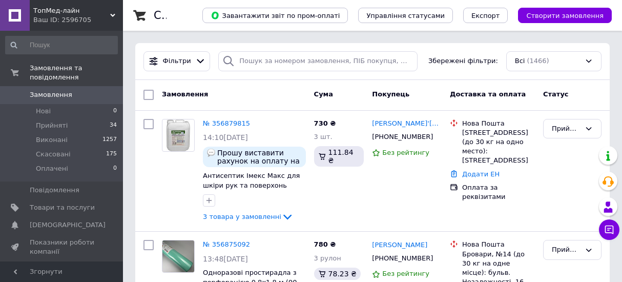
click at [64, 203] on span "Товари та послуги" at bounding box center [62, 207] width 65 height 9
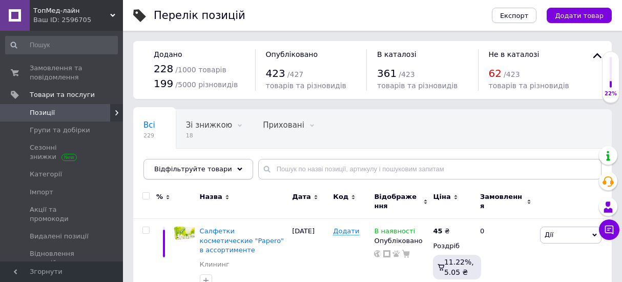
click at [228, 174] on div "Відфільтруйте товари" at bounding box center [199, 169] width 110 height 21
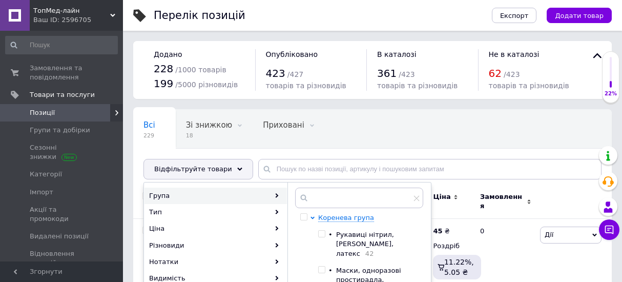
click at [323, 234] on input "checkbox" at bounding box center [321, 234] width 7 height 7
checkbox input "true"
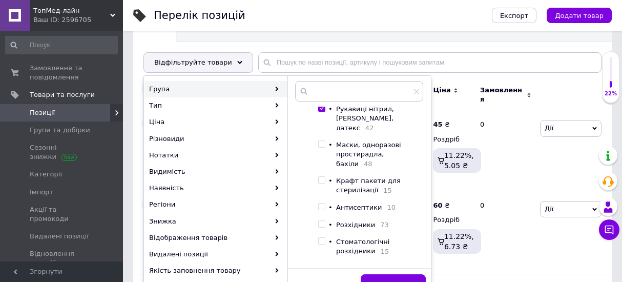
scroll to position [213, 0]
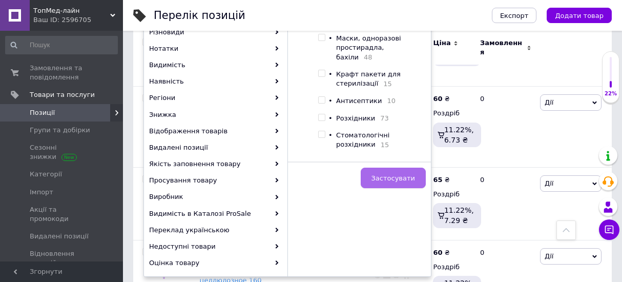
click at [390, 183] on button "Застосувати" at bounding box center [393, 178] width 65 height 21
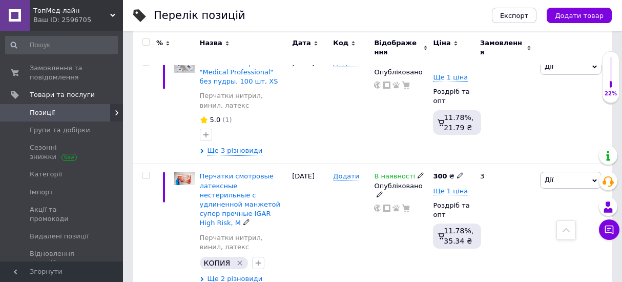
scroll to position [1280, 0]
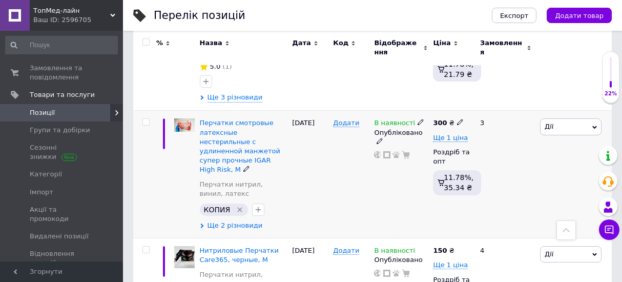
click at [251, 221] on span "Ще 2 різновиди" at bounding box center [235, 225] width 55 height 9
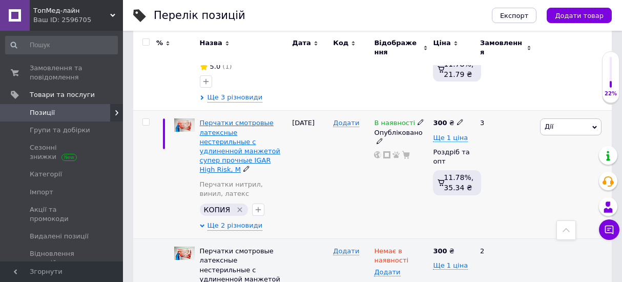
click at [246, 120] on span "Перчатки смотровые латексные нестерильные с удлиненной манжетой супер прочные I…" at bounding box center [240, 146] width 80 height 54
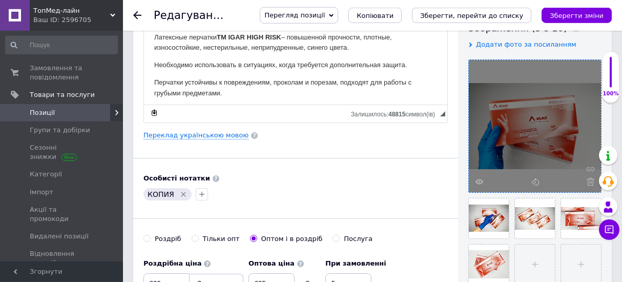
scroll to position [267, 0]
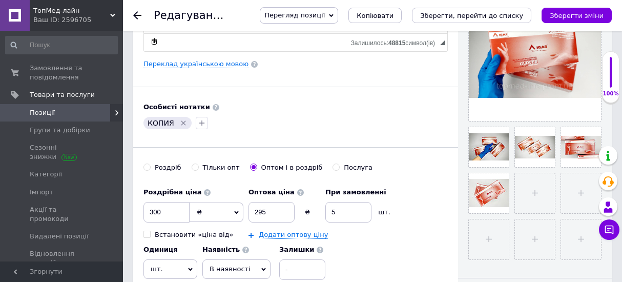
click at [132, 15] on div "Редагування позиції: Перчатки смотровые латексные нестерильные с удлиненной ман…" at bounding box center [372, 15] width 499 height 31
click at [138, 16] on icon at bounding box center [137, 15] width 8 height 8
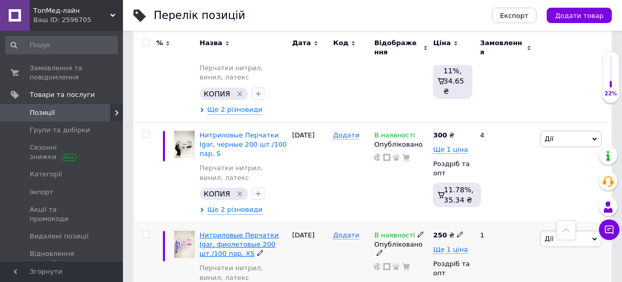
scroll to position [1920, 0]
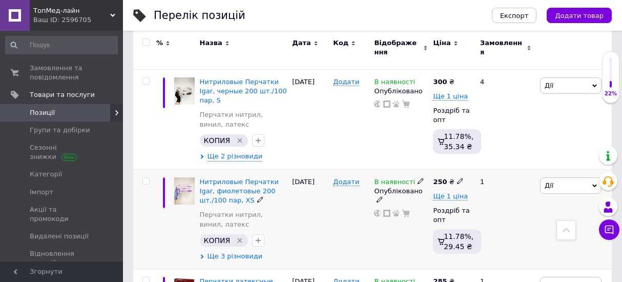
click at [227, 252] on span "Ще 3 різновиди" at bounding box center [235, 256] width 55 height 9
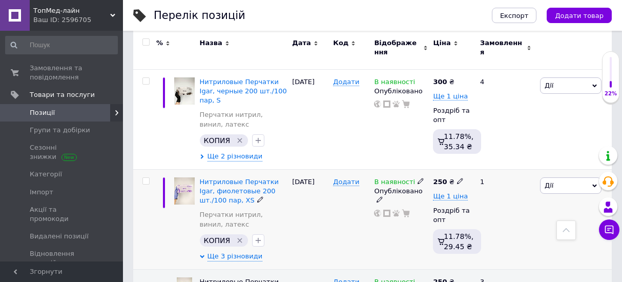
click at [418, 178] on icon at bounding box center [421, 181] width 6 height 6
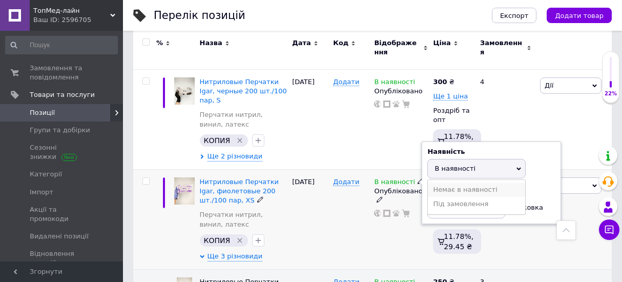
click at [463, 183] on li "Немає в наявності" at bounding box center [476, 190] width 97 height 14
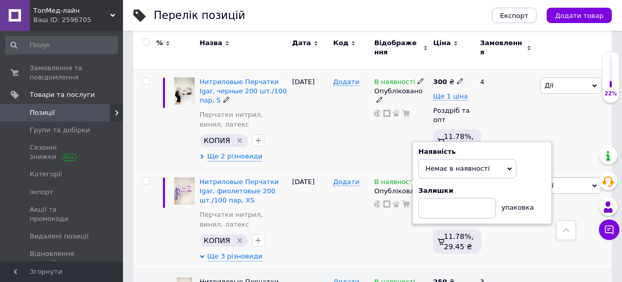
click at [373, 100] on div "В наявності Опубліковано" at bounding box center [401, 119] width 59 height 100
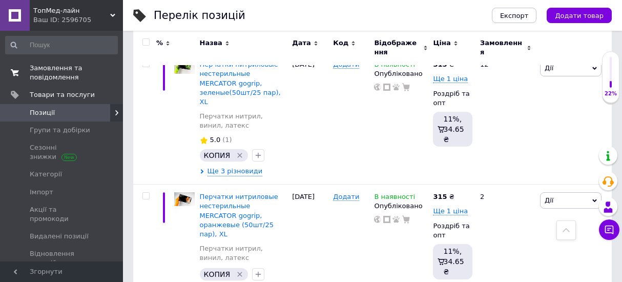
scroll to position [1653, 0]
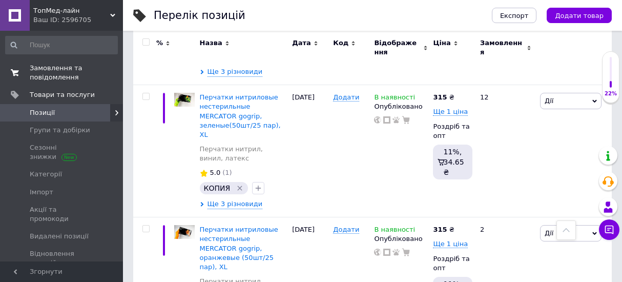
click at [62, 66] on span "Замовлення та повідомлення" at bounding box center [62, 73] width 65 height 18
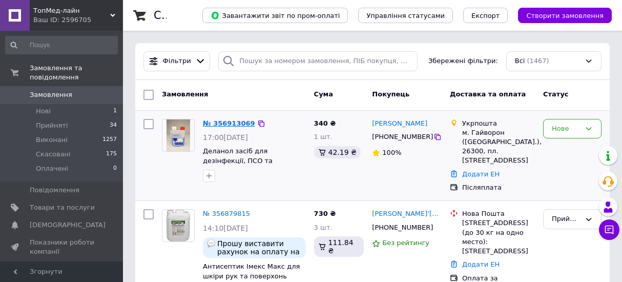
click at [225, 122] on link "№ 356913069" at bounding box center [229, 123] width 52 height 8
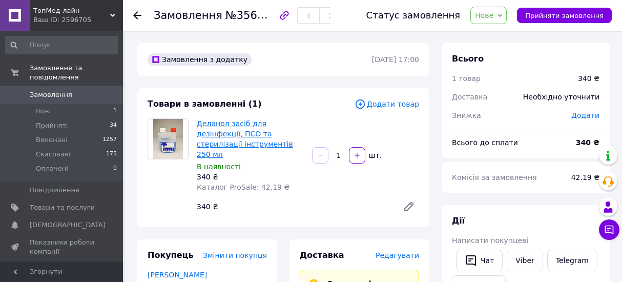
click at [236, 140] on link "Деланол засіб для дезінфекції, ПСО та стерилізації інструментів 250 мл" at bounding box center [245, 138] width 96 height 39
click at [66, 203] on span "Товари та послуги" at bounding box center [62, 207] width 65 height 9
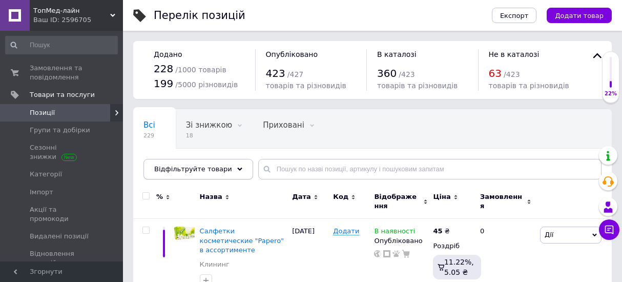
click at [229, 171] on div "Відфільтруйте товари" at bounding box center [199, 169] width 110 height 21
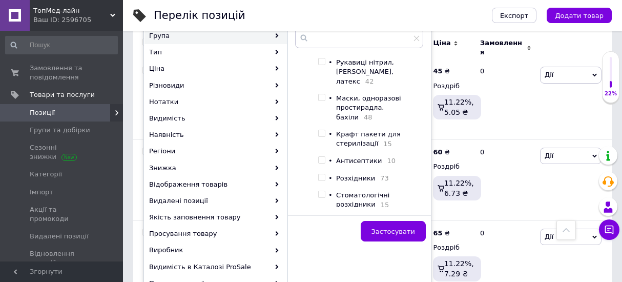
scroll to position [19, 0]
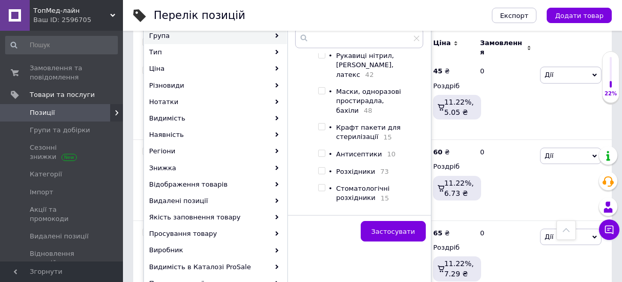
click at [322, 168] on input "checkbox" at bounding box center [321, 171] width 7 height 7
checkbox input "true"
click at [393, 224] on button "Застосувати" at bounding box center [393, 231] width 65 height 21
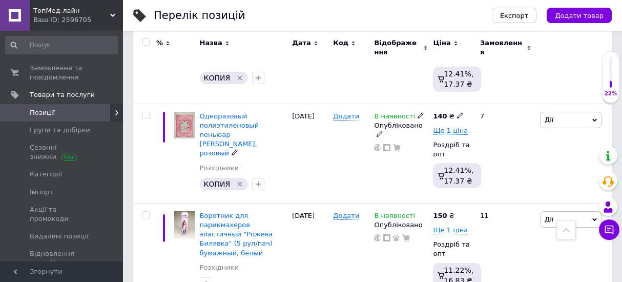
scroll to position [1903, 0]
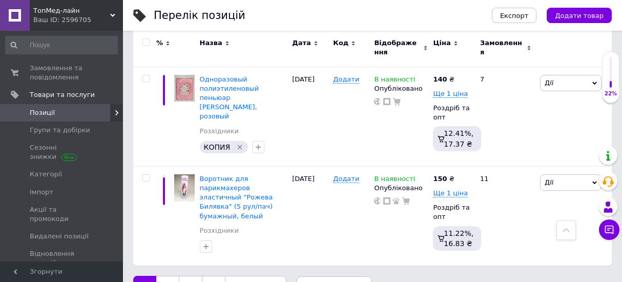
click at [253, 276] on link "Наступна" at bounding box center [256, 287] width 62 height 22
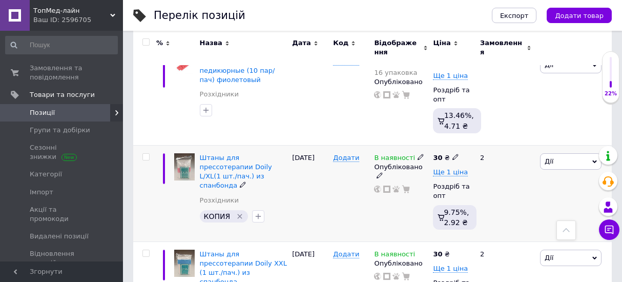
scroll to position [1939, 0]
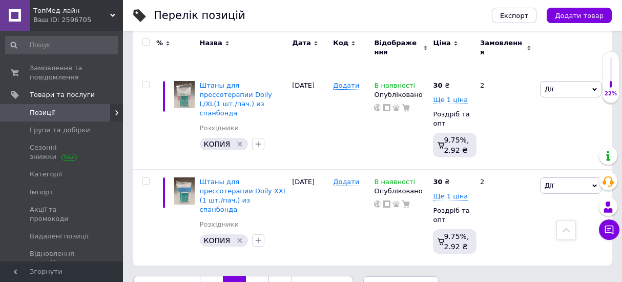
click at [257, 276] on link "3" at bounding box center [257, 287] width 23 height 22
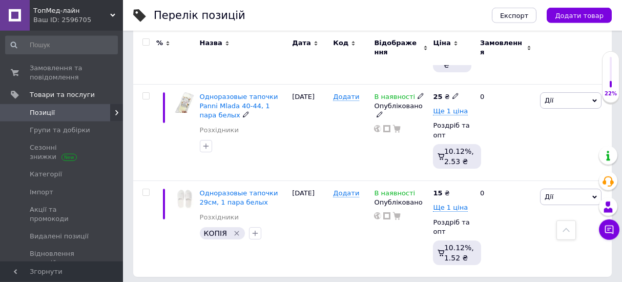
scroll to position [1919, 0]
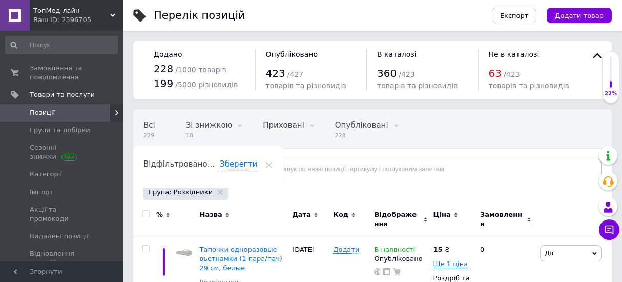
click at [222, 167] on div "Відфільтруйте товари" at bounding box center [199, 169] width 110 height 21
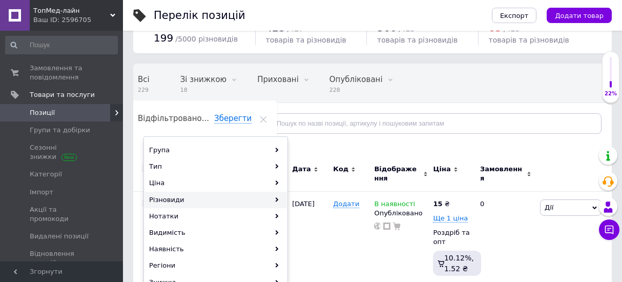
scroll to position [53, 0]
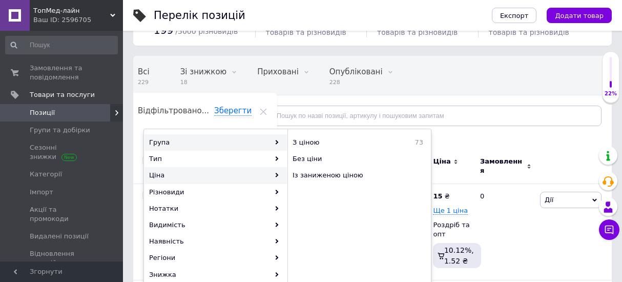
click at [274, 147] on div "Група" at bounding box center [216, 142] width 143 height 16
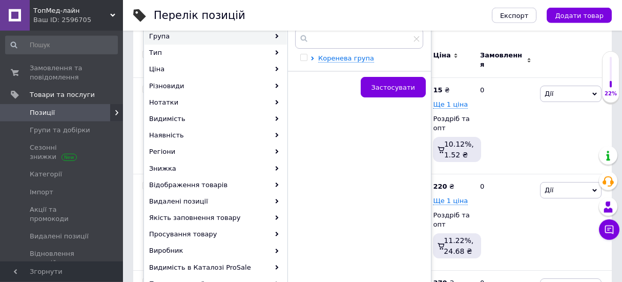
scroll to position [160, 0]
click at [337, 58] on span "Коренева група" at bounding box center [346, 58] width 56 height 8
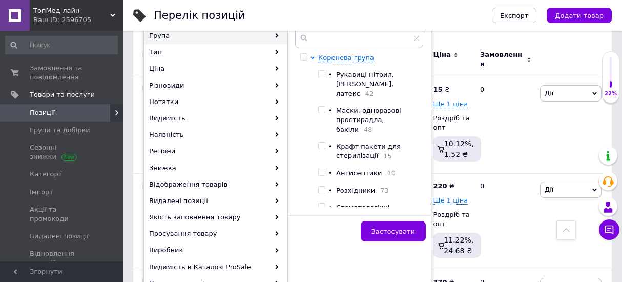
click at [324, 143] on input "checkbox" at bounding box center [321, 146] width 7 height 7
checkbox input "true"
click at [321, 169] on input "checkbox" at bounding box center [321, 172] width 7 height 7
checkbox input "true"
drag, startPoint x: 322, startPoint y: 125, endPoint x: 346, endPoint y: 183, distance: 62.4
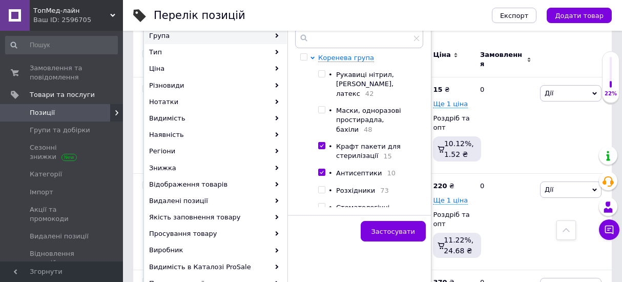
click at [322, 142] on label at bounding box center [321, 145] width 7 height 7
click at [394, 238] on button "Застосувати" at bounding box center [393, 231] width 65 height 21
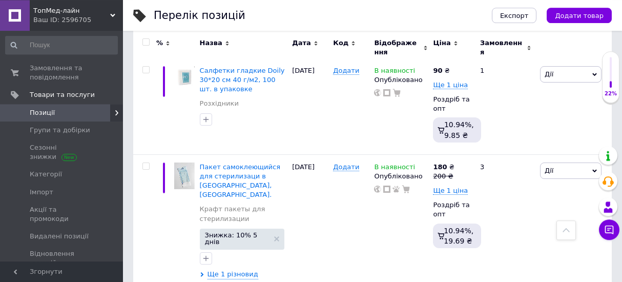
scroll to position [2059, 0]
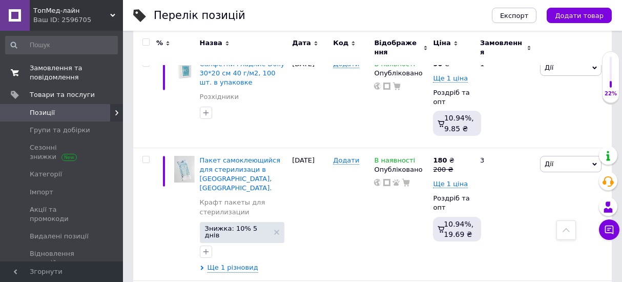
click at [63, 70] on span "Замовлення та повідомлення" at bounding box center [62, 73] width 65 height 18
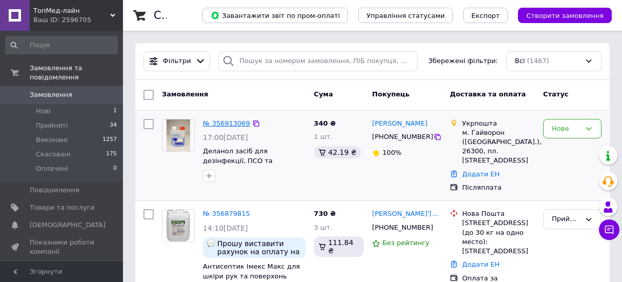
click at [219, 124] on link "№ 356913069" at bounding box center [226, 123] width 47 height 8
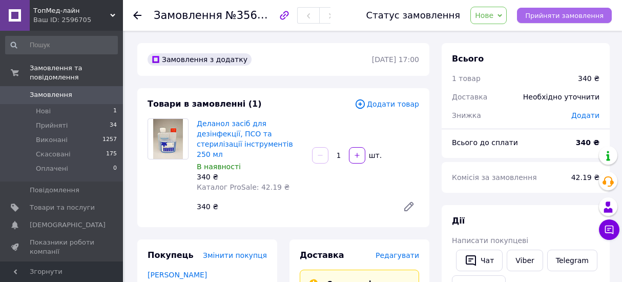
click at [542, 15] on span "Прийняти замовлення" at bounding box center [565, 16] width 78 height 8
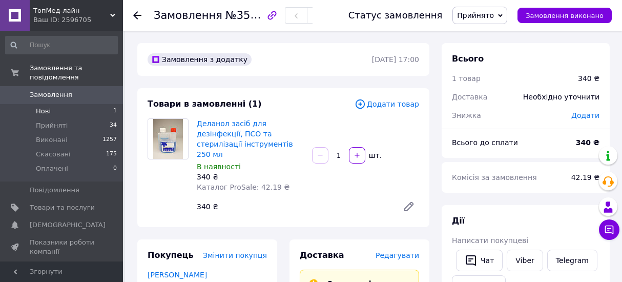
click at [71, 106] on li "Нові 1" at bounding box center [61, 111] width 123 height 14
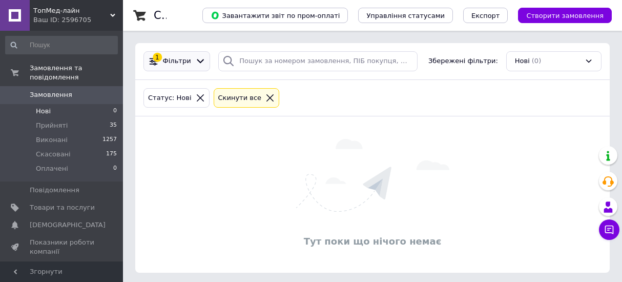
click at [185, 63] on span "Фільтри" at bounding box center [177, 61] width 28 height 10
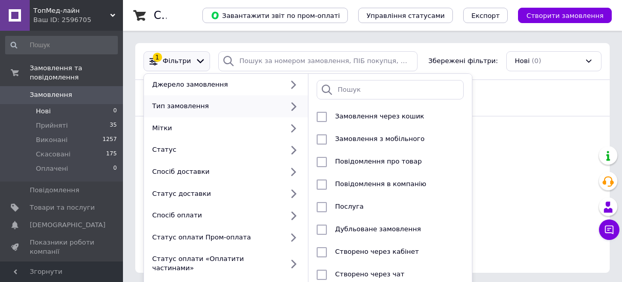
click at [45, 107] on span "Нові" at bounding box center [43, 111] width 15 height 9
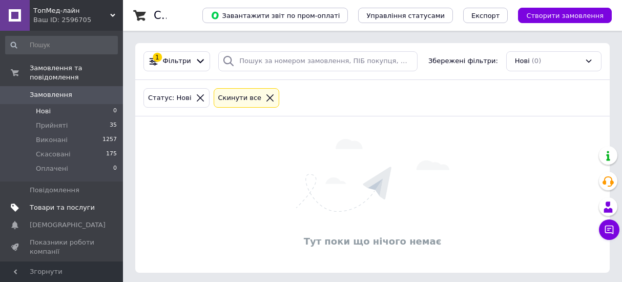
click at [41, 203] on span "Товари та послуги" at bounding box center [62, 207] width 65 height 9
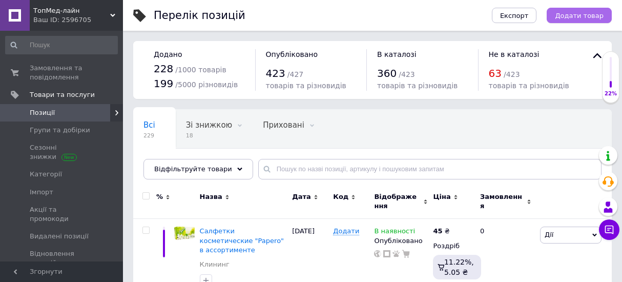
click at [583, 15] on span "Додати товар" at bounding box center [579, 16] width 49 height 8
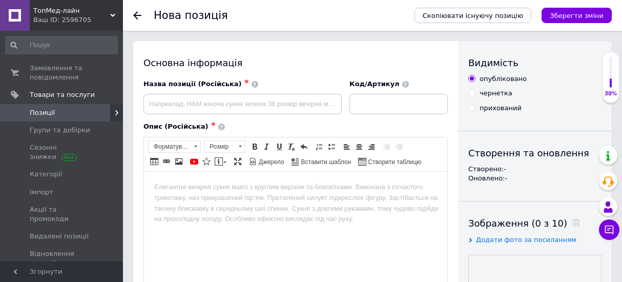
scroll to position [160, 0]
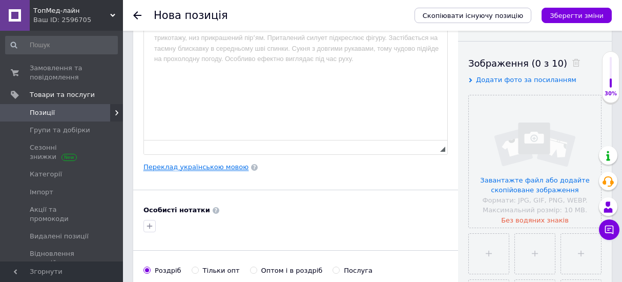
click at [198, 169] on link "Переклад українською мовою" at bounding box center [196, 167] width 105 height 8
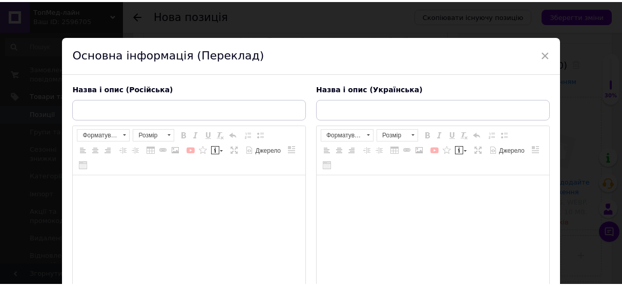
scroll to position [0, 0]
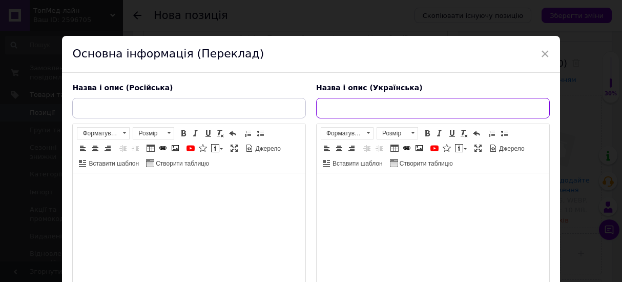
click at [405, 102] on input "text" at bounding box center [433, 108] width 234 height 21
paste input "Рукавиці [PERSON_NAME] (100 шт.) Чорні "CARE 365""
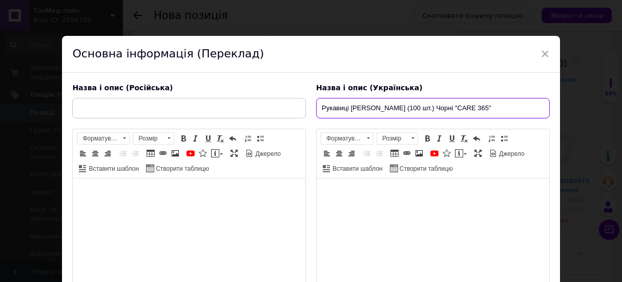
type input "Рукавиці [PERSON_NAME] (100 шт.) Чорні "CARE 365""
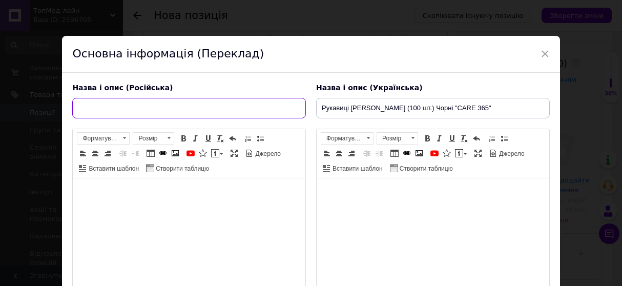
click at [149, 111] on input "text" at bounding box center [189, 108] width 234 height 21
paste input "Перчатки Винил S (100 шт.) Черные "CARE 365""
type input "Перчатки Винил S (100 шт.) Черные "CARE 365""
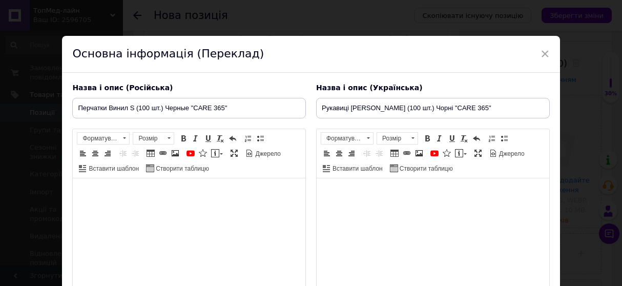
drag, startPoint x: 166, startPoint y: 216, endPoint x: 203, endPoint y: 183, distance: 49.4
click at [168, 213] on html at bounding box center [189, 242] width 233 height 128
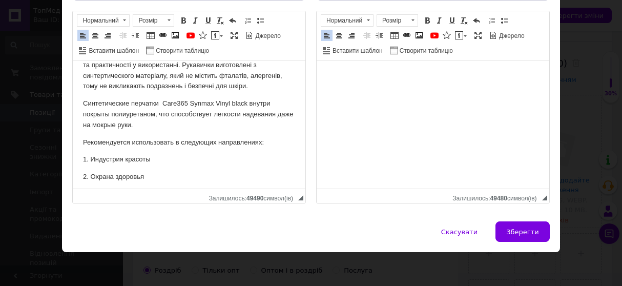
scroll to position [33, 0]
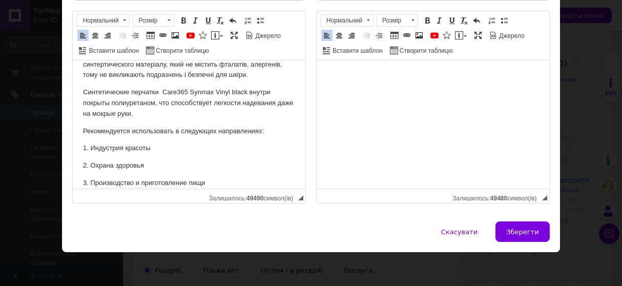
click at [531, 218] on div "Назва і опис (Російська) Перчатки Винил S (100 шт.) Черные "CARE 365" Рукавички…" at bounding box center [311, 88] width 498 height 267
click at [529, 228] on span "Зберегти" at bounding box center [523, 232] width 32 height 8
type input "Перчатки Винил S (100 шт.) Черные "CARE 365""
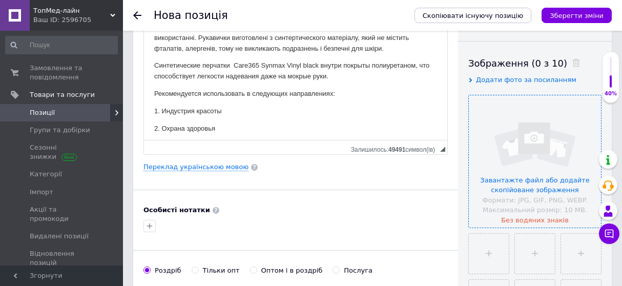
click at [525, 188] on input "file" at bounding box center [535, 161] width 132 height 132
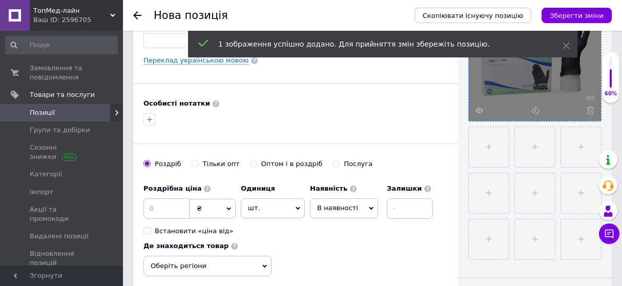
scroll to position [320, 0]
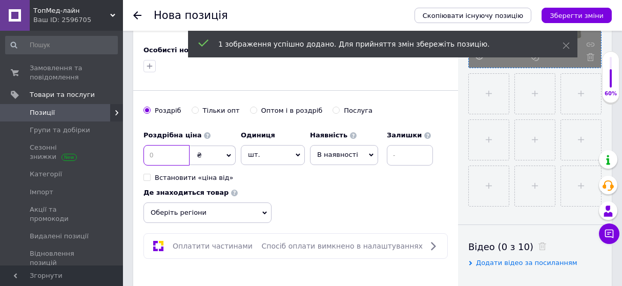
click at [173, 152] on input at bounding box center [167, 155] width 46 height 21
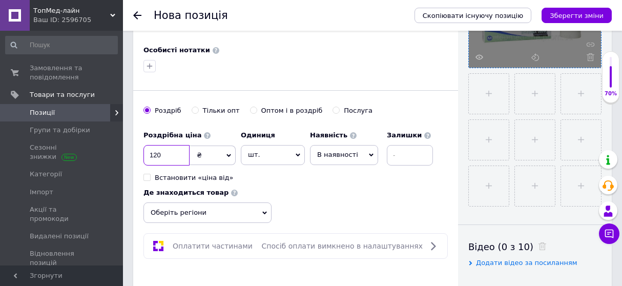
type input "120"
click at [337, 153] on span "В наявності" at bounding box center [337, 155] width 41 height 8
click at [405, 153] on input at bounding box center [410, 155] width 46 height 21
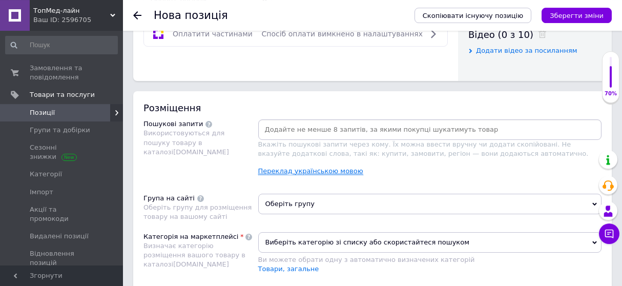
scroll to position [533, 0]
type input "10"
click at [315, 127] on input at bounding box center [430, 128] width 340 height 15
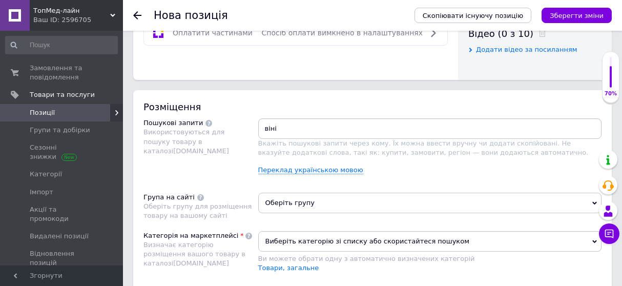
type input "вініл"
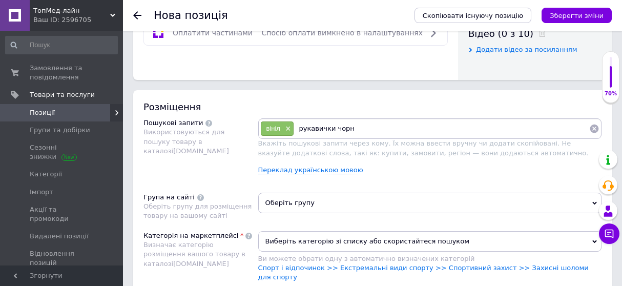
type input "рукавички чорні"
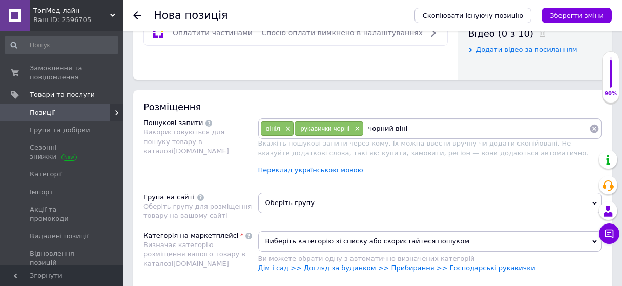
type input "чорний вініл"
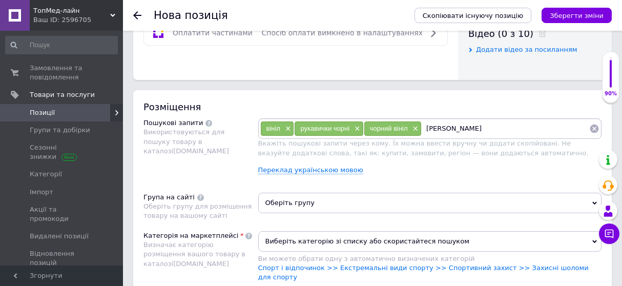
type input "[PERSON_NAME]"
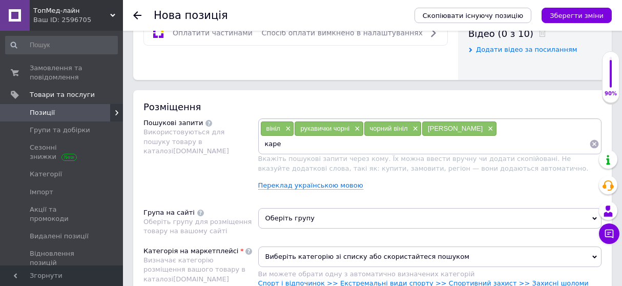
type input "каре"
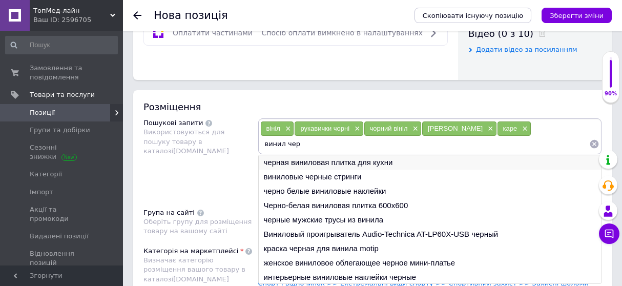
type input "винил чер"
click at [358, 165] on li "черная виниловая плитка для кухни" at bounding box center [430, 162] width 343 height 14
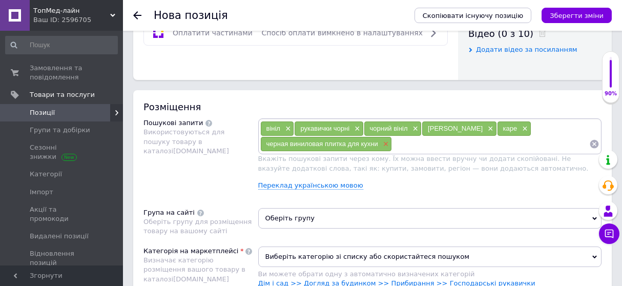
click at [385, 145] on span "×" at bounding box center [385, 144] width 8 height 9
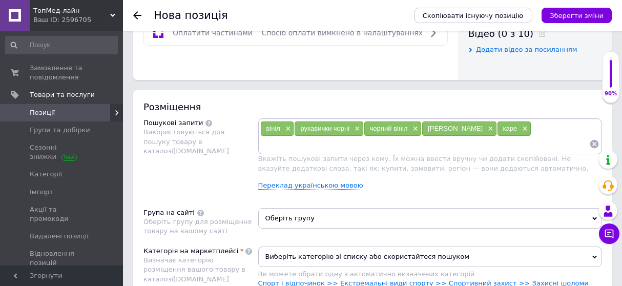
click at [378, 152] on div "вініл × рукавички чорні × чорний вініл × вініл каре × каре ×" at bounding box center [430, 136] width 344 height 36
click at [372, 148] on input at bounding box center [425, 143] width 330 height 15
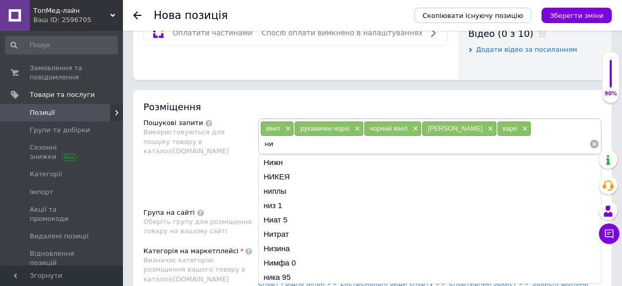
type input "н"
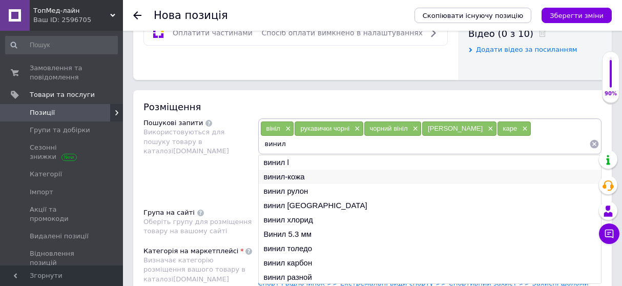
type input "винил"
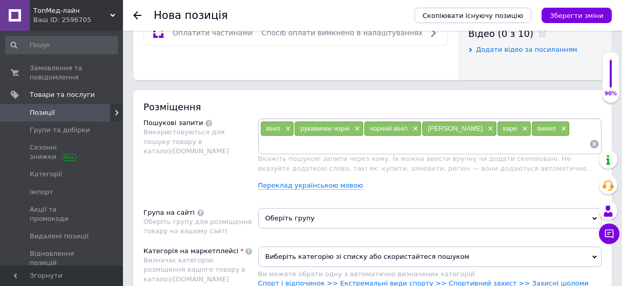
paste input "Перчатки виниловые"
type input "Перчатки виниловые"
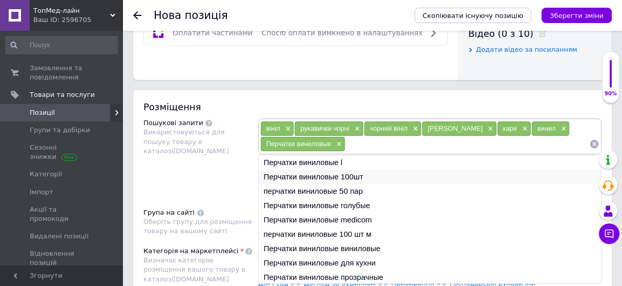
paste input "Care365"
type input "Care365"
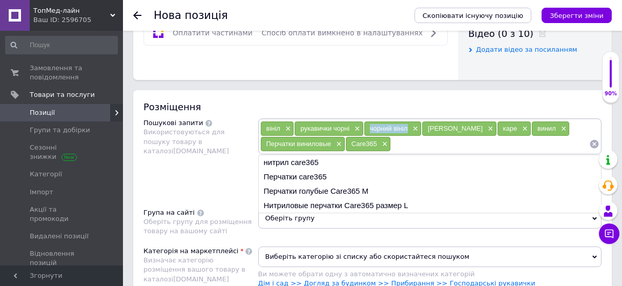
drag, startPoint x: 370, startPoint y: 125, endPoint x: 406, endPoint y: 125, distance: 35.9
click at [406, 125] on span "чорний вініл" at bounding box center [389, 129] width 38 height 8
copy span "чорний вініл"
click at [404, 140] on input at bounding box center [490, 143] width 198 height 15
paste input "черный винил"
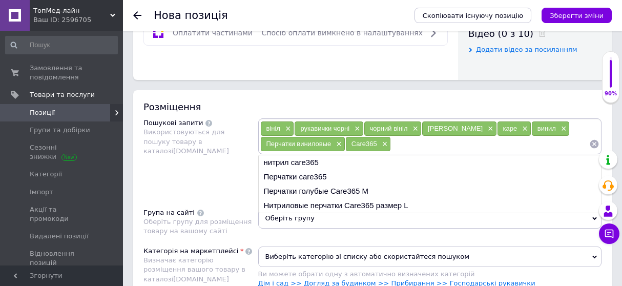
type input "черный винил"
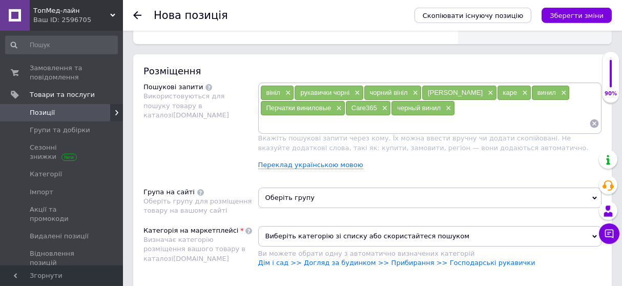
scroll to position [587, 0]
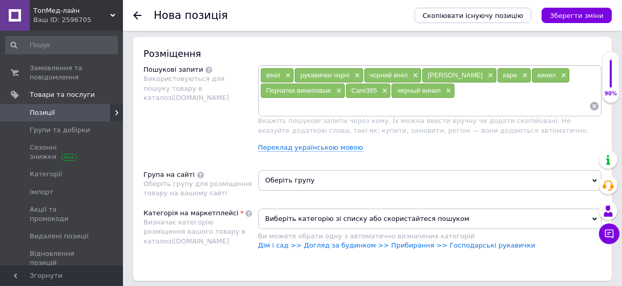
click at [323, 176] on span "Оберіть групу" at bounding box center [430, 180] width 344 height 21
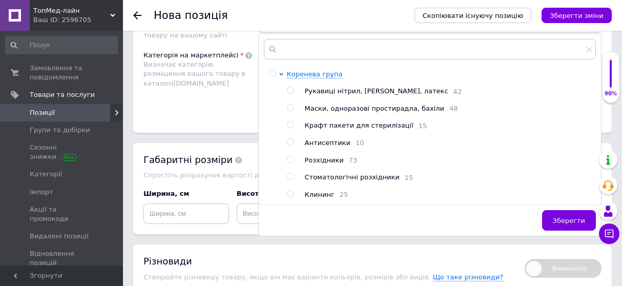
scroll to position [747, 0]
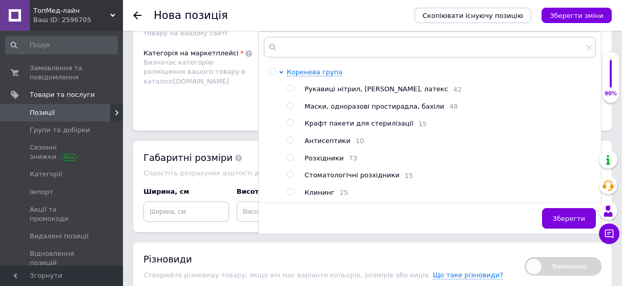
click at [292, 88] on input "radio" at bounding box center [290, 88] width 7 height 7
radio input "true"
click at [576, 221] on span "Зберегти" at bounding box center [569, 219] width 32 height 8
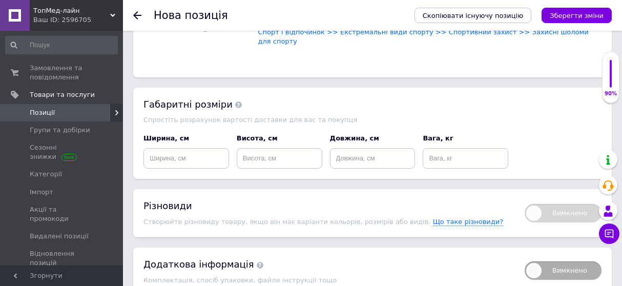
scroll to position [839, 0]
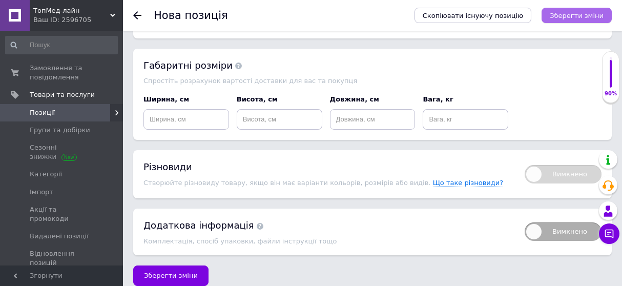
click at [604, 17] on icon "Зберегти зміни" at bounding box center [577, 16] width 54 height 8
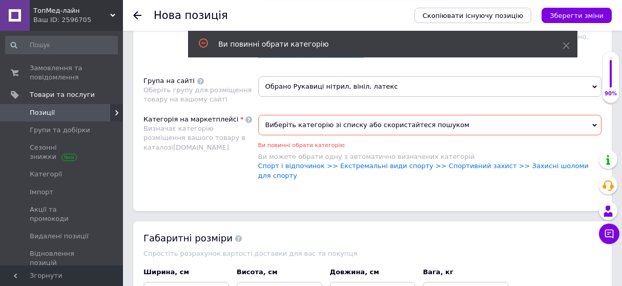
scroll to position [680, 0]
click at [390, 121] on span "Виберіть категорію зі списку або скористайтеся пошуком" at bounding box center [430, 125] width 344 height 21
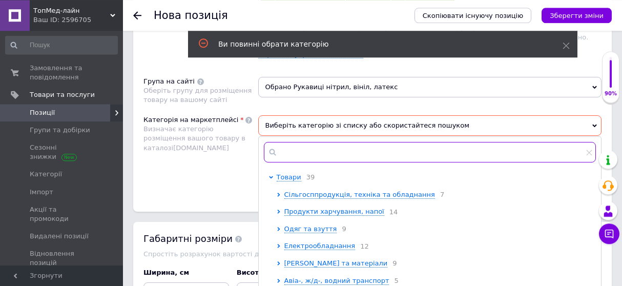
click at [353, 144] on input "text" at bounding box center [430, 152] width 333 height 21
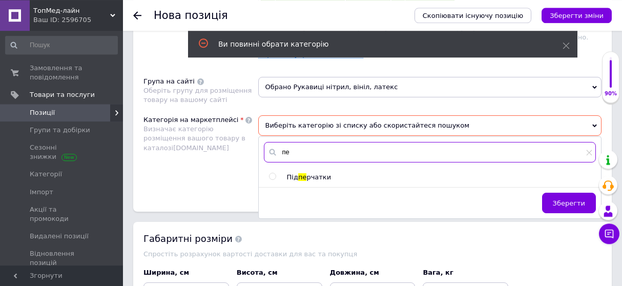
type input "п"
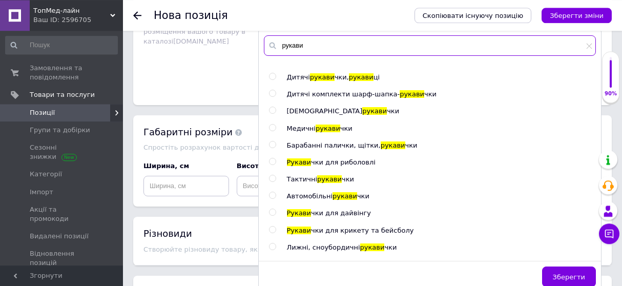
scroll to position [34, 0]
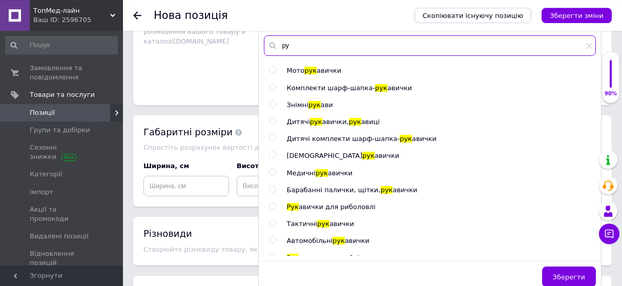
type input "р"
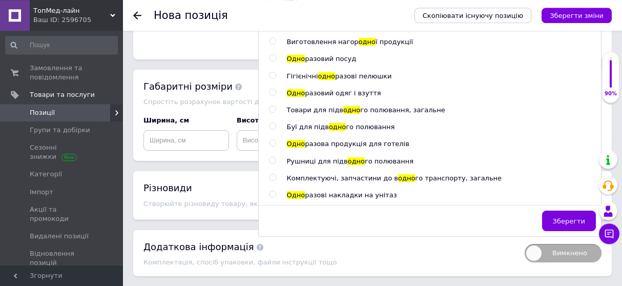
scroll to position [733, 0]
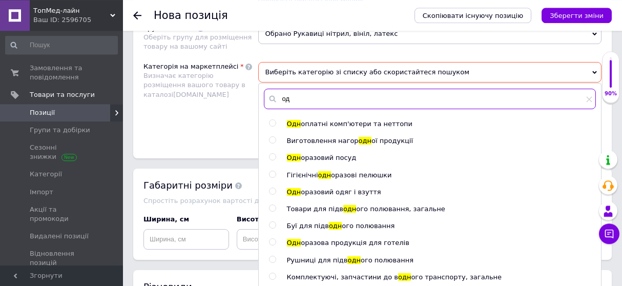
type input "о"
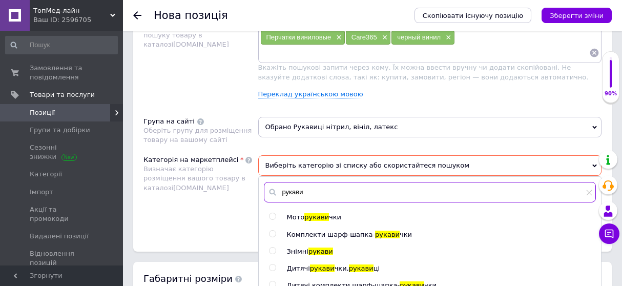
scroll to position [0, 0]
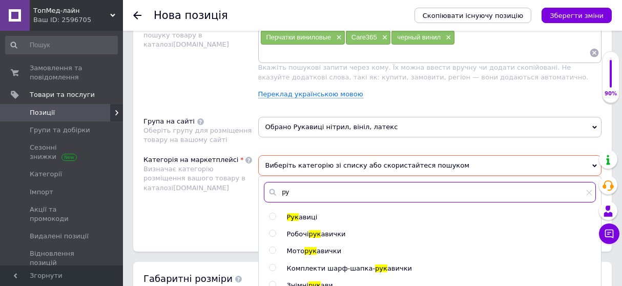
type input "р"
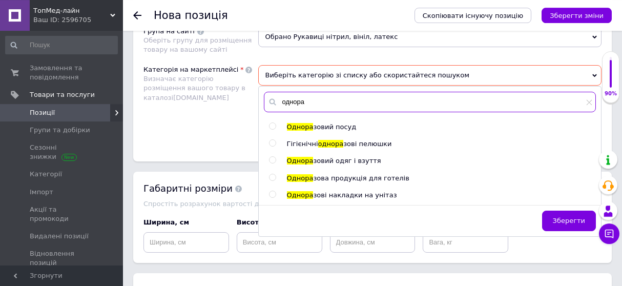
scroll to position [747, 0]
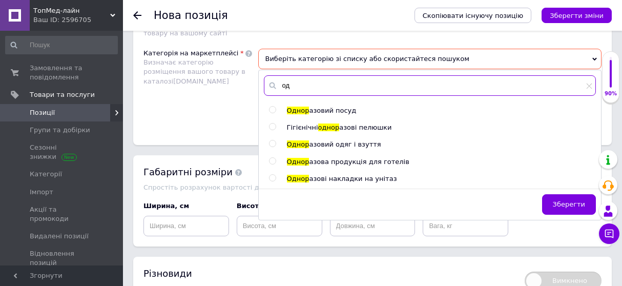
type input "о"
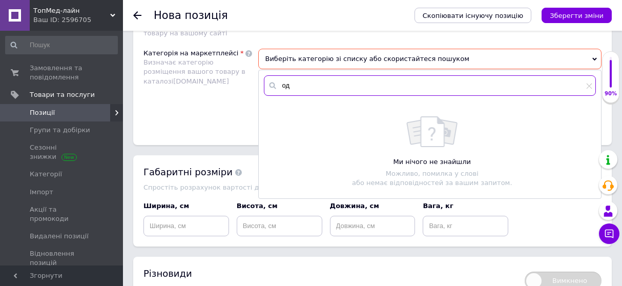
type input "о"
click at [313, 84] on input "розх" at bounding box center [430, 85] width 333 height 21
type input "р"
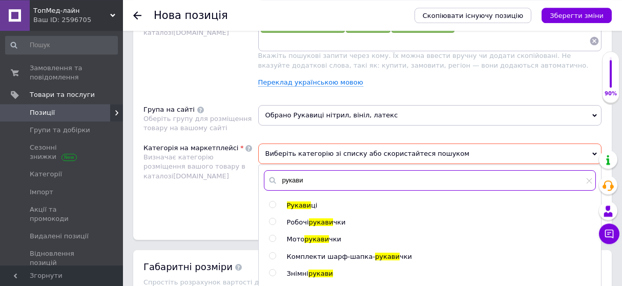
scroll to position [640, 0]
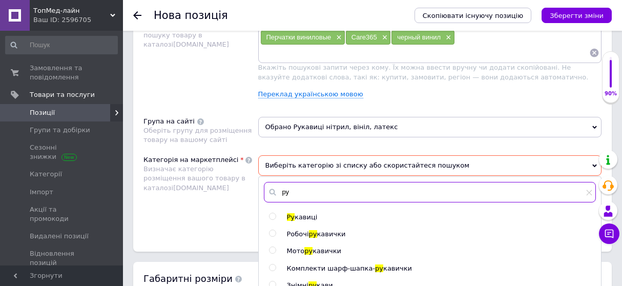
type input "р"
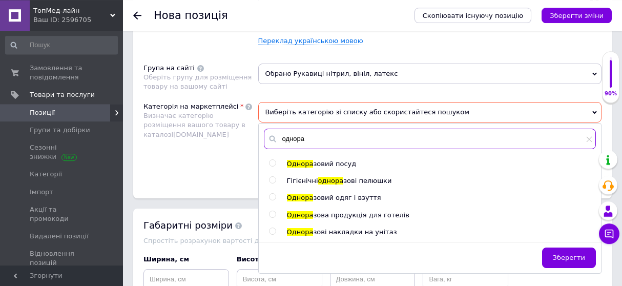
scroll to position [747, 0]
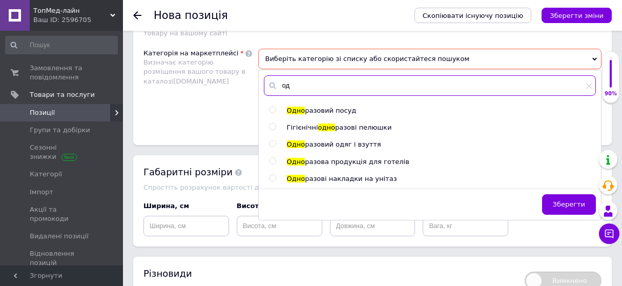
type input "о"
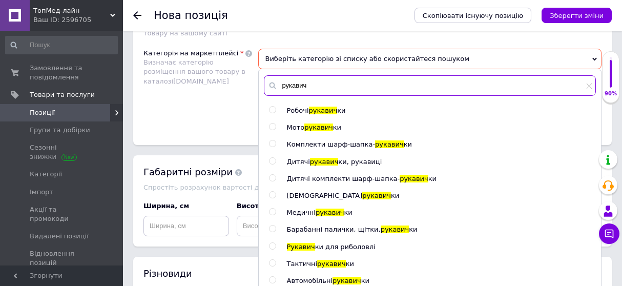
type input "рукавич"
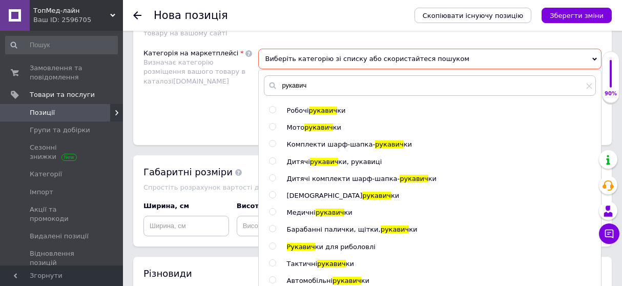
click at [270, 211] on input "radio" at bounding box center [272, 212] width 7 height 7
radio input "true"
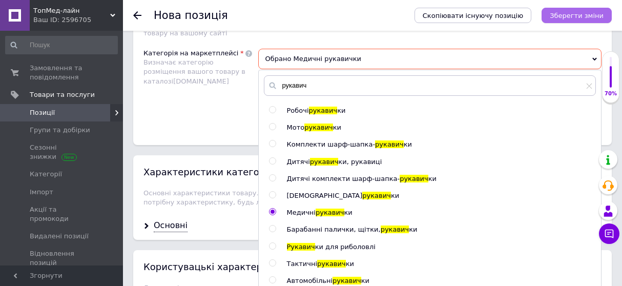
click at [586, 18] on icon "Зберегти зміни" at bounding box center [577, 16] width 54 height 8
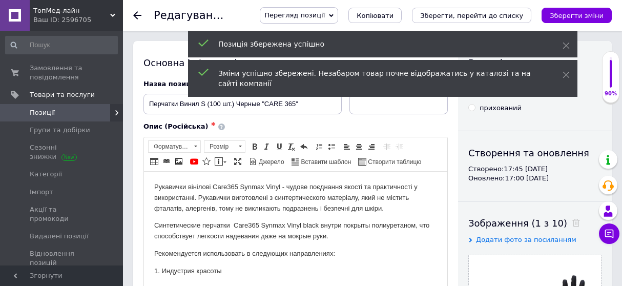
click at [137, 14] on icon at bounding box center [137, 15] width 8 height 8
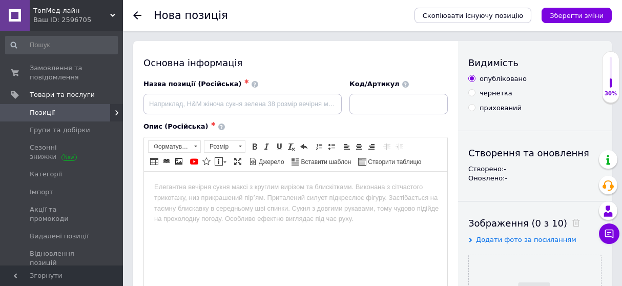
click at [139, 16] on use at bounding box center [137, 15] width 8 height 8
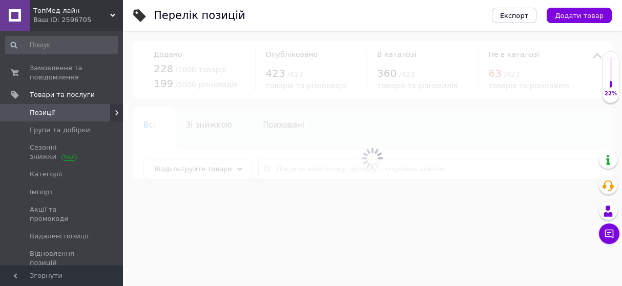
click at [200, 169] on span "Відфільтруйте товари" at bounding box center [193, 169] width 78 height 8
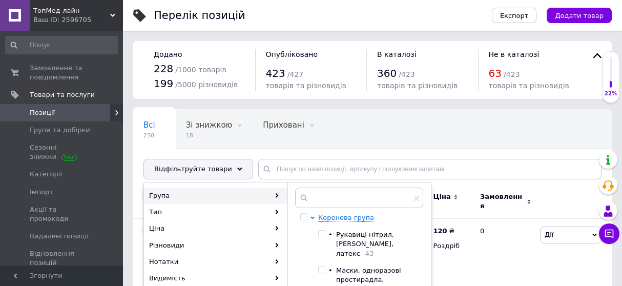
click at [321, 233] on input "checkbox" at bounding box center [321, 234] width 7 height 7
checkbox input "true"
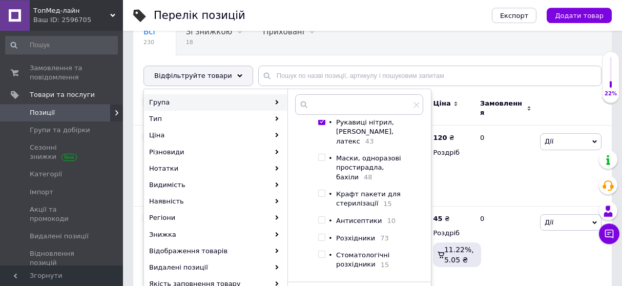
scroll to position [160, 0]
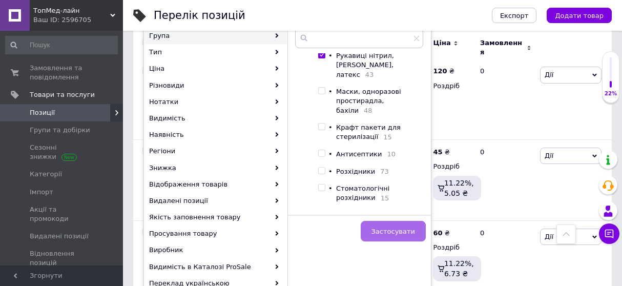
click at [413, 230] on span "Застосувати" at bounding box center [394, 232] width 44 height 8
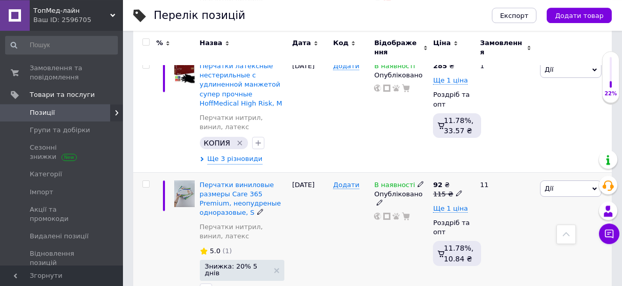
scroll to position [2156, 0]
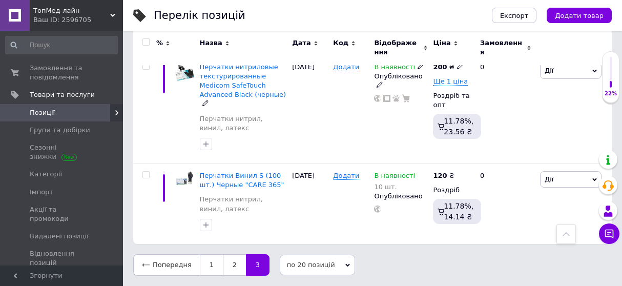
scroll to position [272, 0]
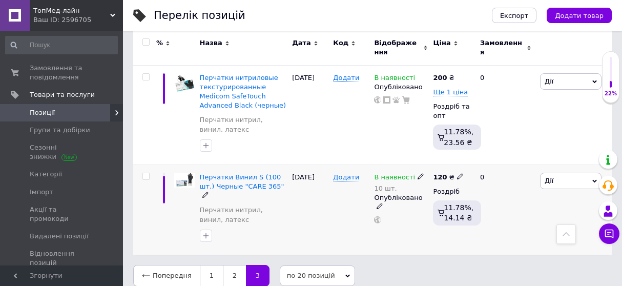
click at [583, 179] on span "Дії" at bounding box center [571, 181] width 62 height 16
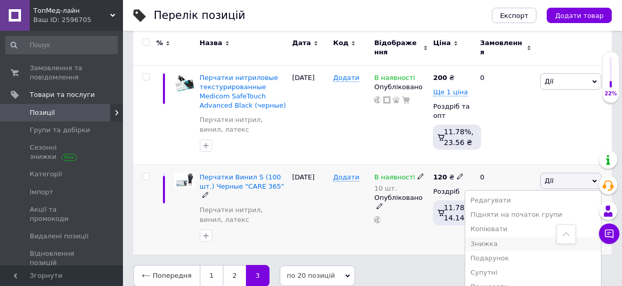
click at [491, 239] on li "Знижка" at bounding box center [534, 244] width 136 height 14
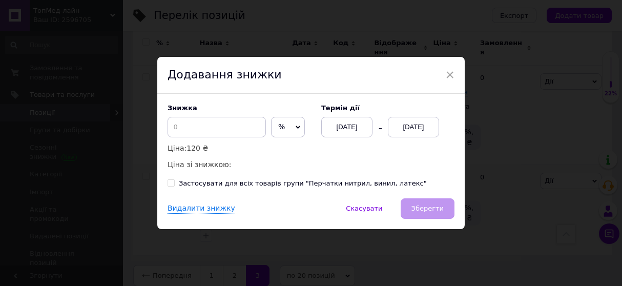
click at [266, 123] on div at bounding box center [268, 127] width 5 height 21
click at [228, 122] on input at bounding box center [217, 127] width 98 height 21
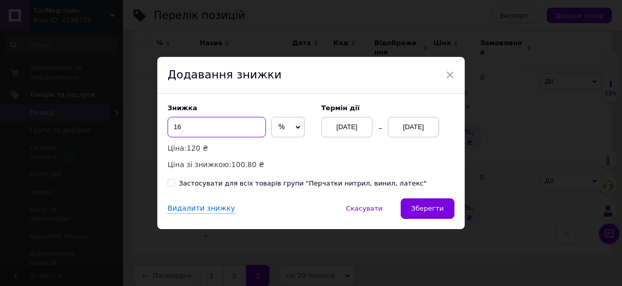
type input "16"
click at [415, 130] on div "[DATE]" at bounding box center [413, 127] width 51 height 21
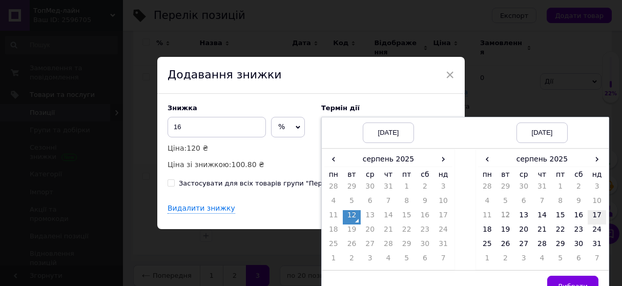
click at [596, 215] on td "17" at bounding box center [597, 217] width 18 height 14
click at [568, 280] on button "Вибрати" at bounding box center [573, 286] width 51 height 21
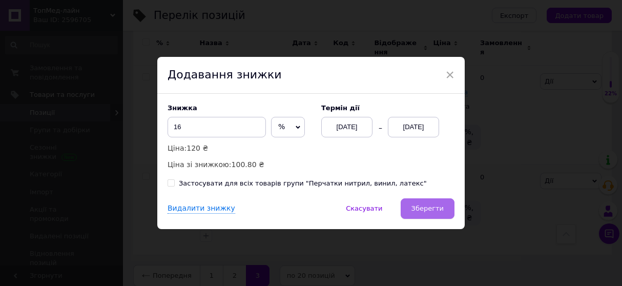
click at [418, 206] on span "Зберегти" at bounding box center [428, 209] width 32 height 8
